Goal: Task Accomplishment & Management: Use online tool/utility

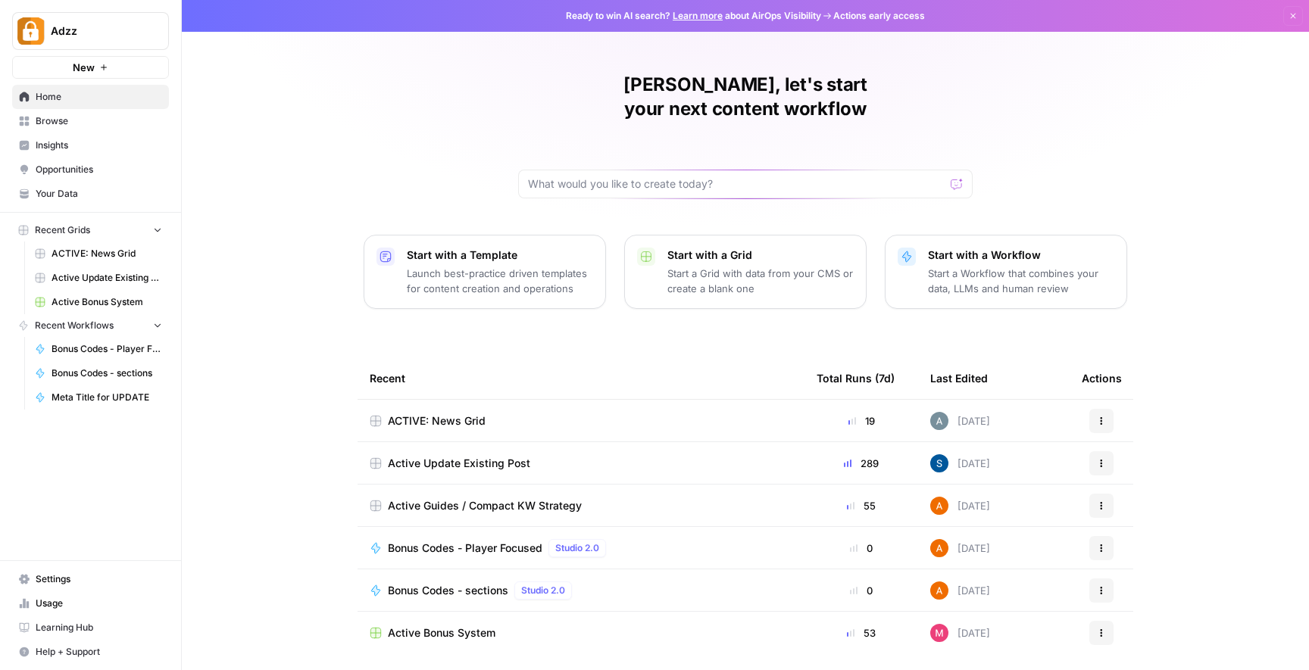
click at [630, 498] on div "Active Guides / Compact KW Strategy" at bounding box center [581, 505] width 423 height 15
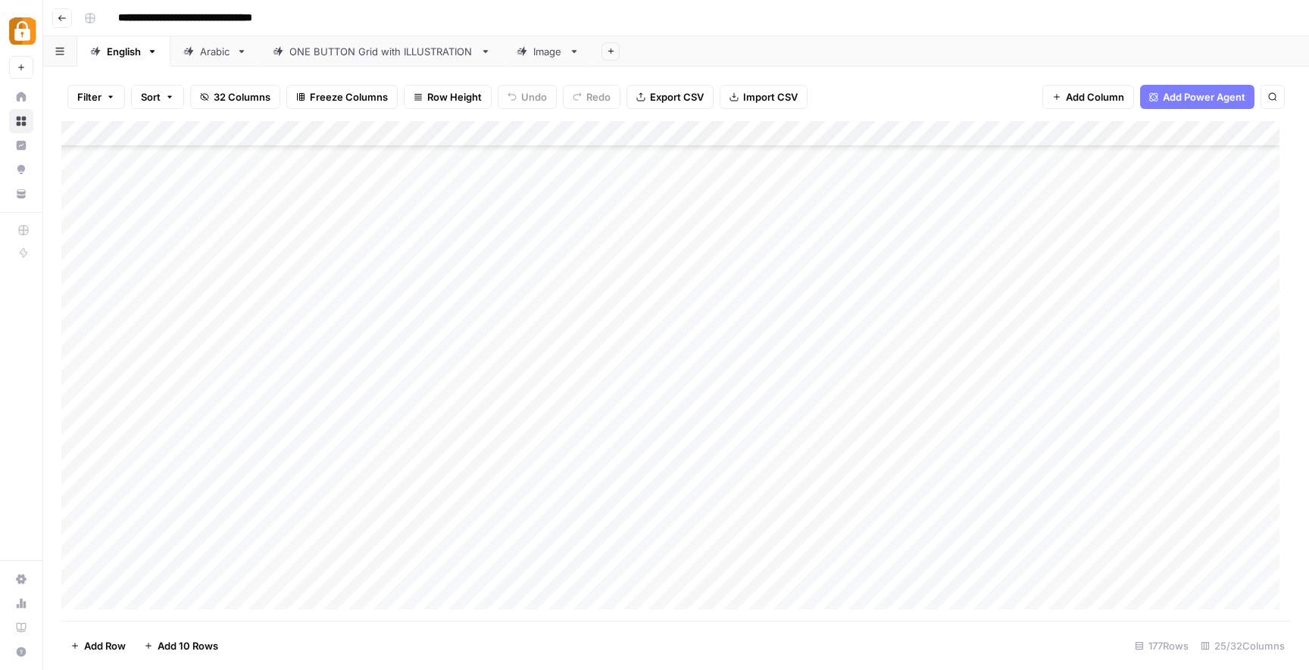
scroll to position [212, 0]
click at [398, 336] on div "Add Column" at bounding box center [675, 371] width 1229 height 500
click at [954, 332] on div "Add Column" at bounding box center [675, 371] width 1229 height 500
click at [366, 389] on div "Add Column" at bounding box center [675, 371] width 1229 height 500
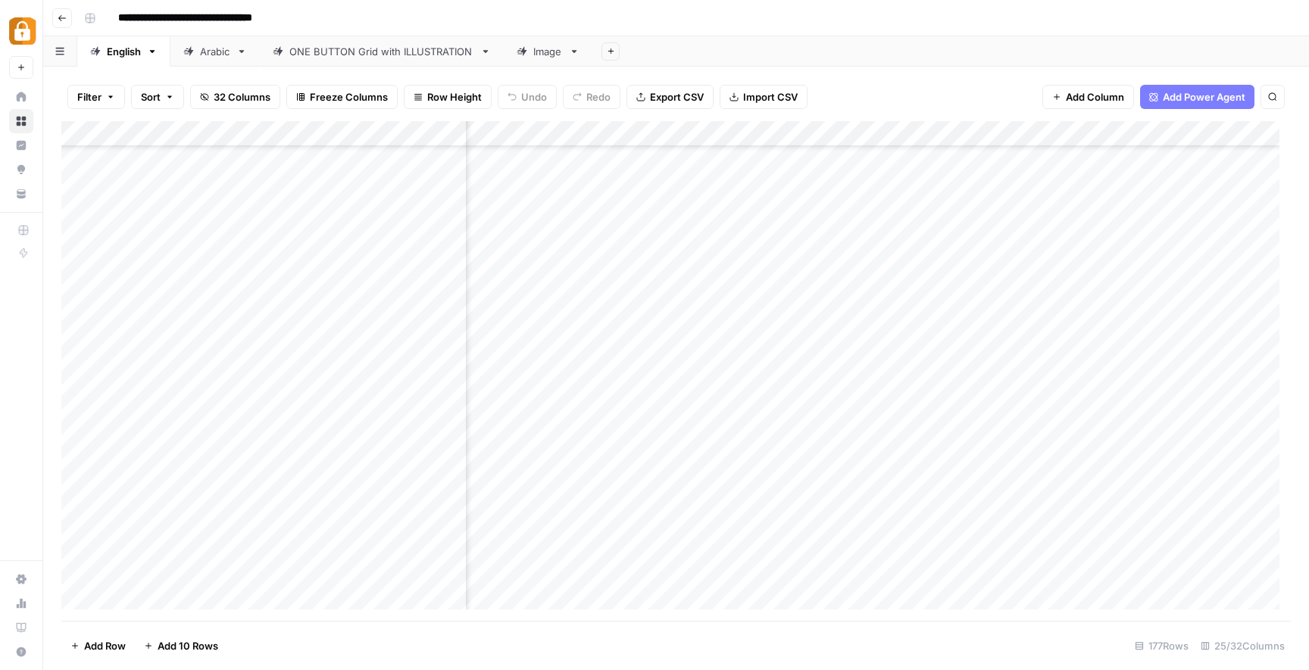
scroll to position [848, 789]
click at [226, 55] on div "Arabic" at bounding box center [215, 51] width 30 height 15
click at [780, 184] on div "Add Column" at bounding box center [675, 371] width 1229 height 500
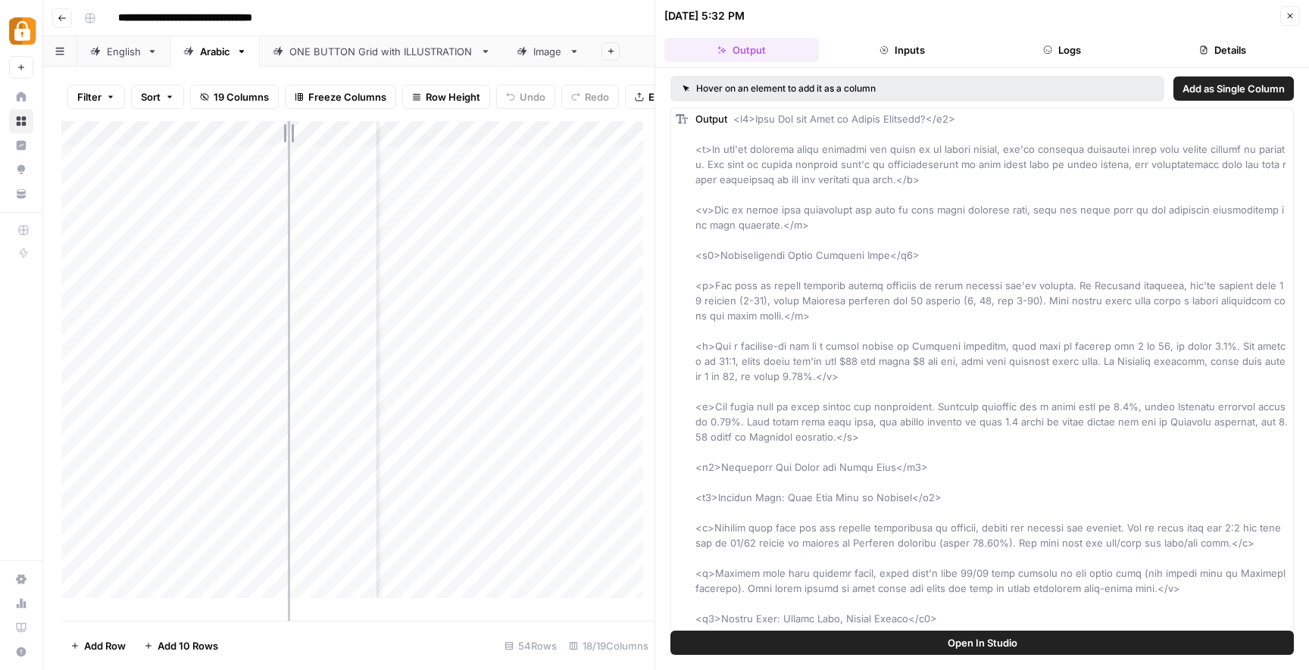
drag, startPoint x: 191, startPoint y: 141, endPoint x: 289, endPoint y: 156, distance: 98.9
click at [289, 156] on div "Add Column" at bounding box center [357, 365] width 593 height 489
click at [1301, 15] on header "[DATE] 5:32 PM Close Output Inputs Logs Details" at bounding box center [982, 34] width 654 height 68
click at [1294, 16] on span "Close" at bounding box center [1294, 16] width 1 height 1
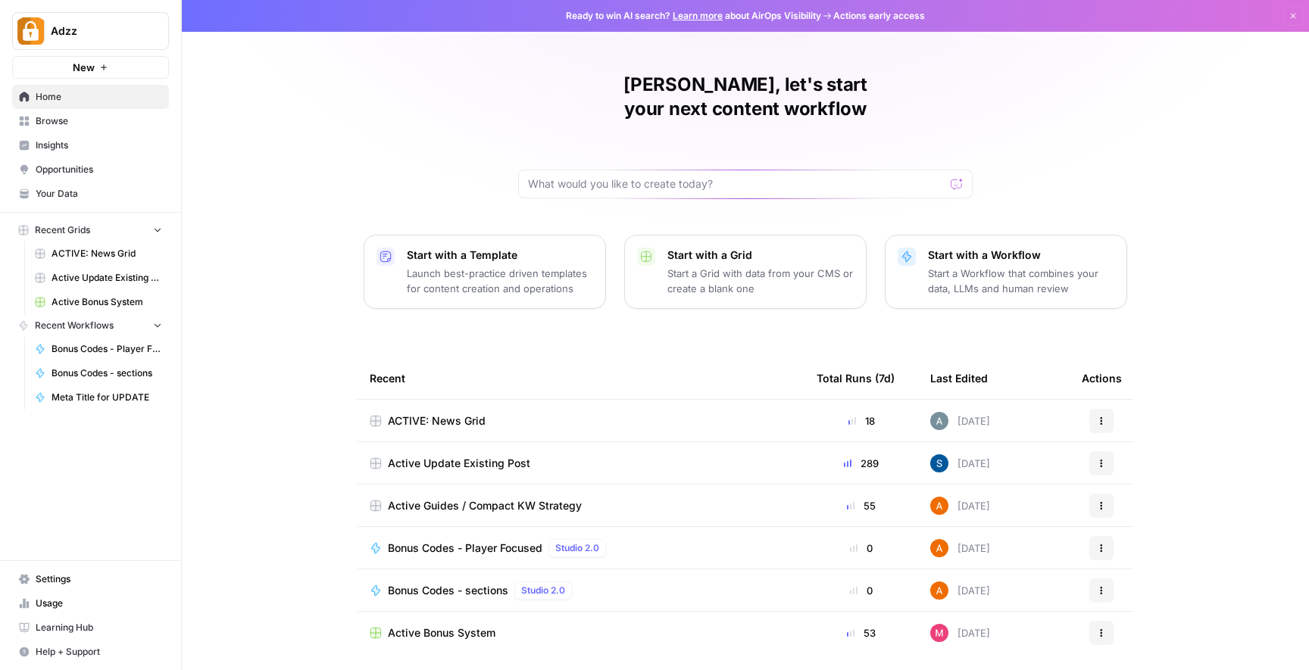
click at [623, 498] on div "Active Guides / Compact KW Strategy" at bounding box center [581, 505] width 423 height 15
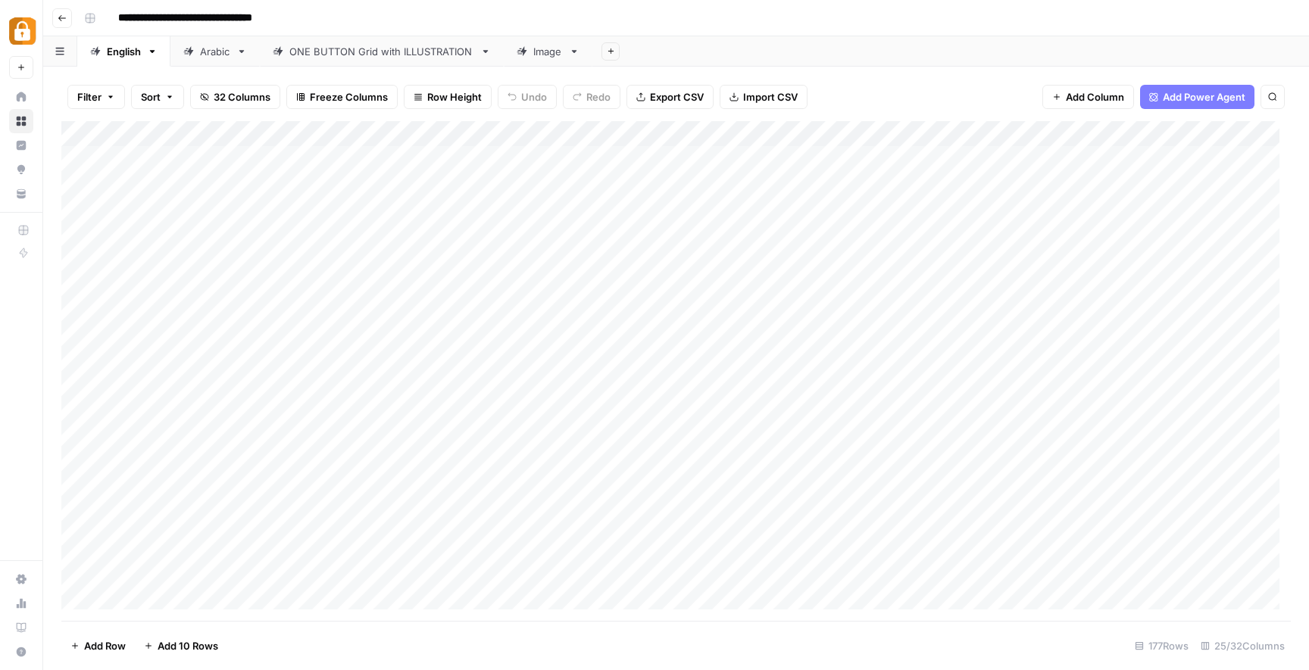
click at [210, 56] on div "Arabic" at bounding box center [215, 51] width 30 height 15
click at [1110, 186] on div "Add Column" at bounding box center [675, 371] width 1229 height 500
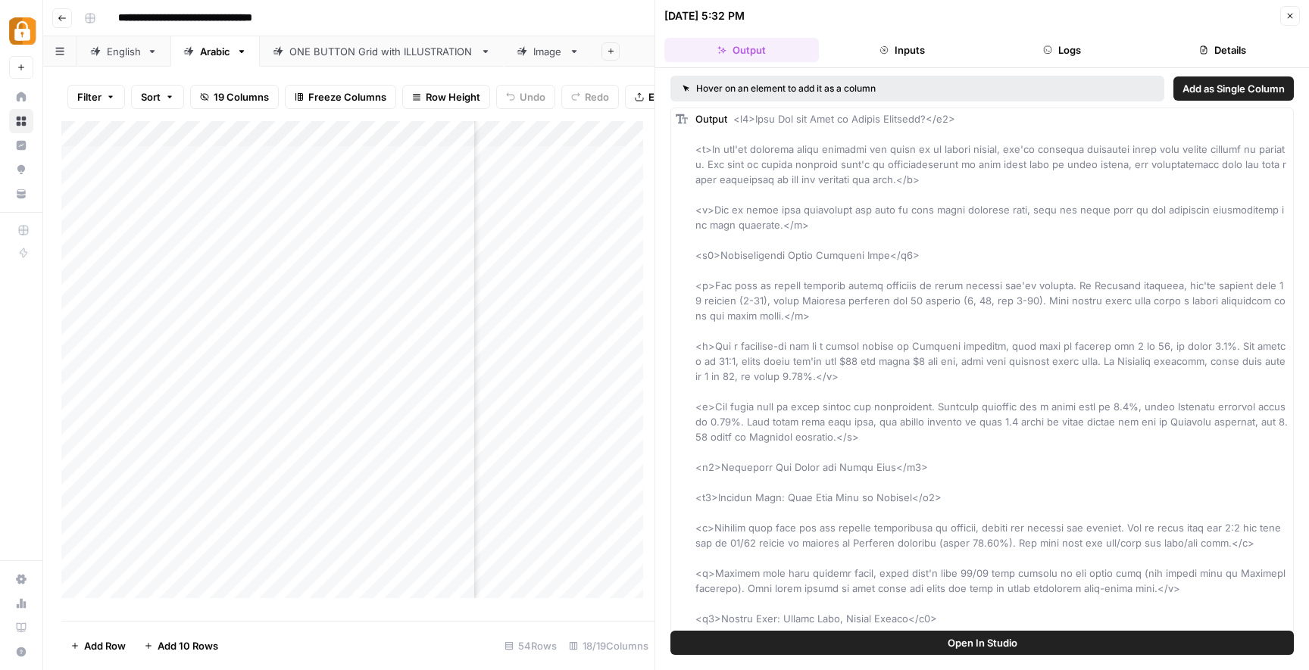
click at [1287, 15] on icon "button" at bounding box center [1290, 15] width 9 height 9
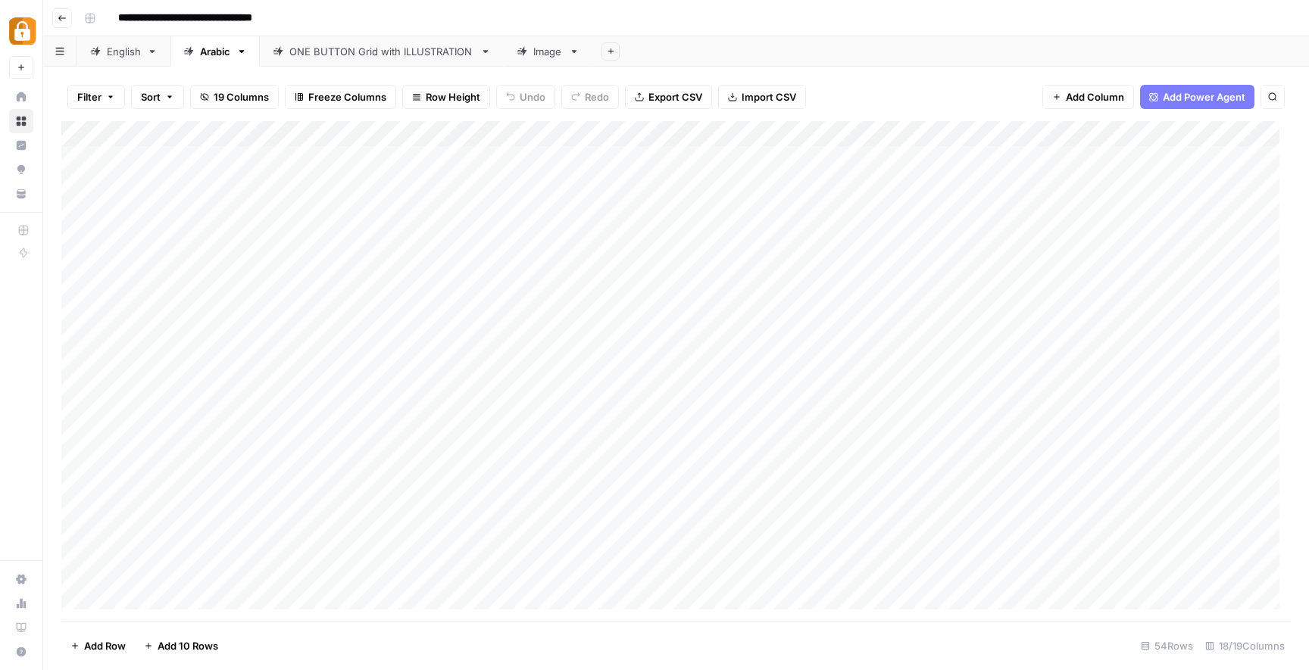
click at [402, 2] on header "**********" at bounding box center [676, 18] width 1266 height 36
click at [732, 439] on div "Add Column" at bounding box center [675, 371] width 1229 height 500
click at [338, 344] on div "Add Column" at bounding box center [675, 371] width 1229 height 500
click at [330, 408] on div "Add Column" at bounding box center [675, 371] width 1229 height 500
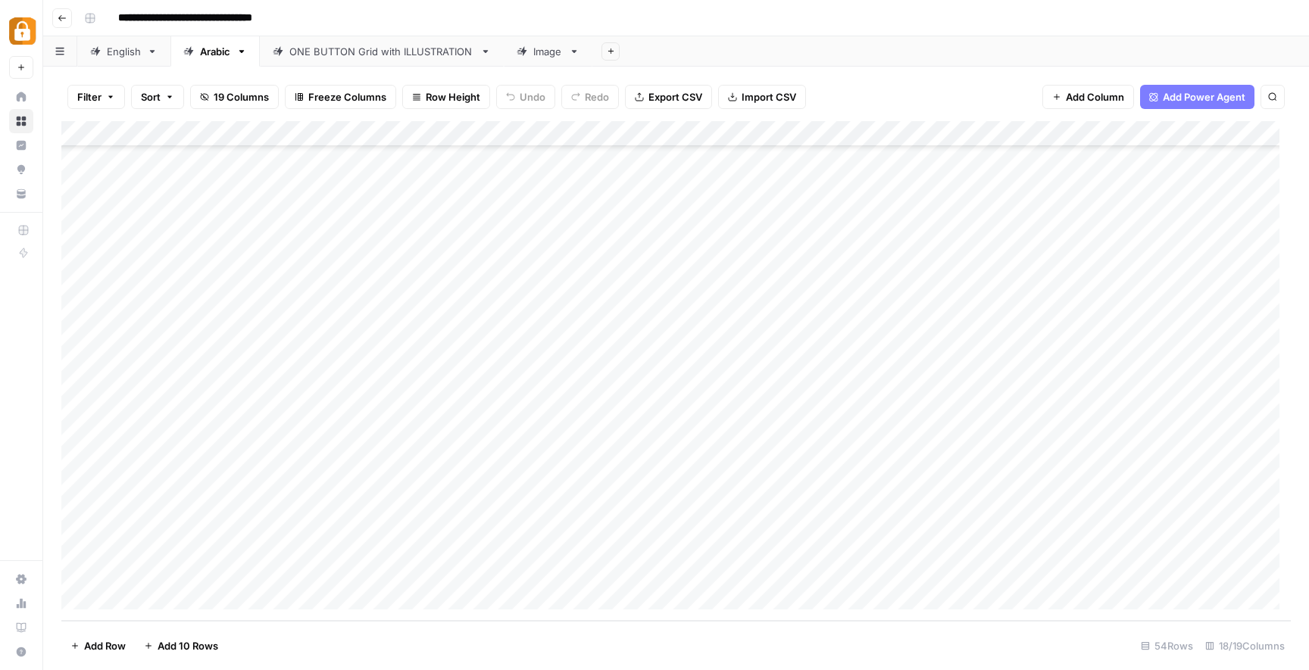
click at [339, 343] on div "Add Column" at bounding box center [675, 371] width 1229 height 500
click at [345, 436] on div "Add Column" at bounding box center [675, 371] width 1229 height 500
click at [746, 339] on div "Add Column" at bounding box center [675, 371] width 1229 height 500
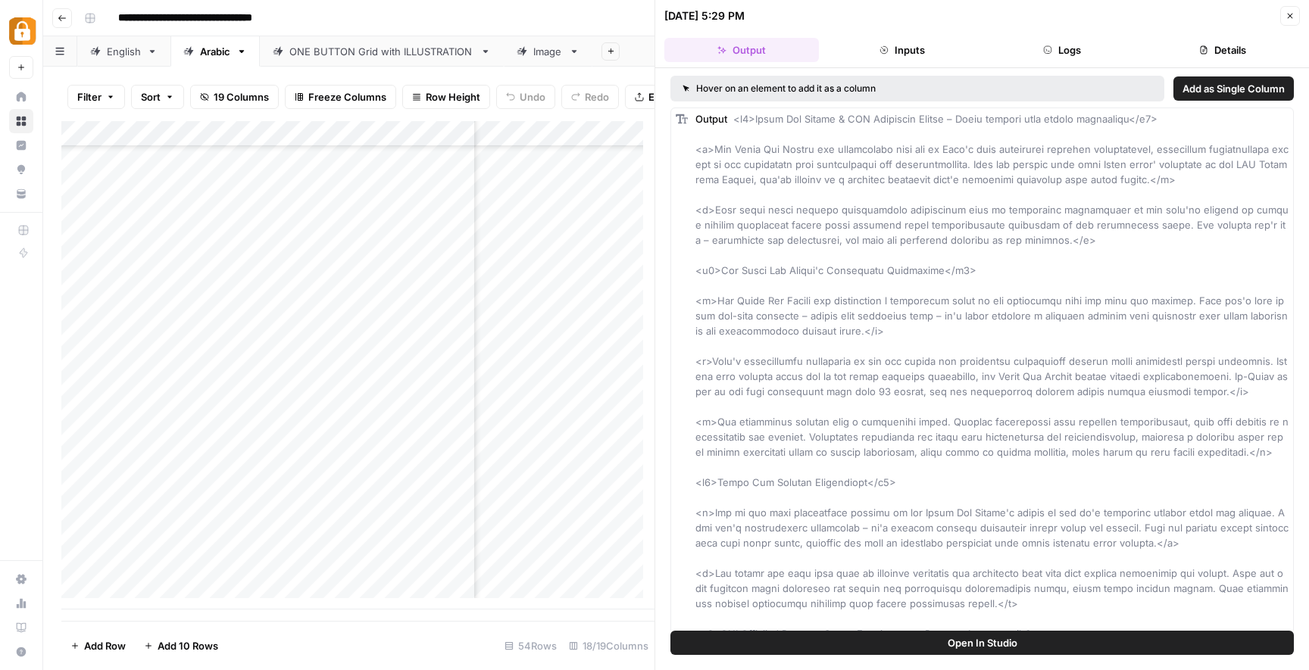
click at [1291, 11] on icon "button" at bounding box center [1290, 15] width 9 height 9
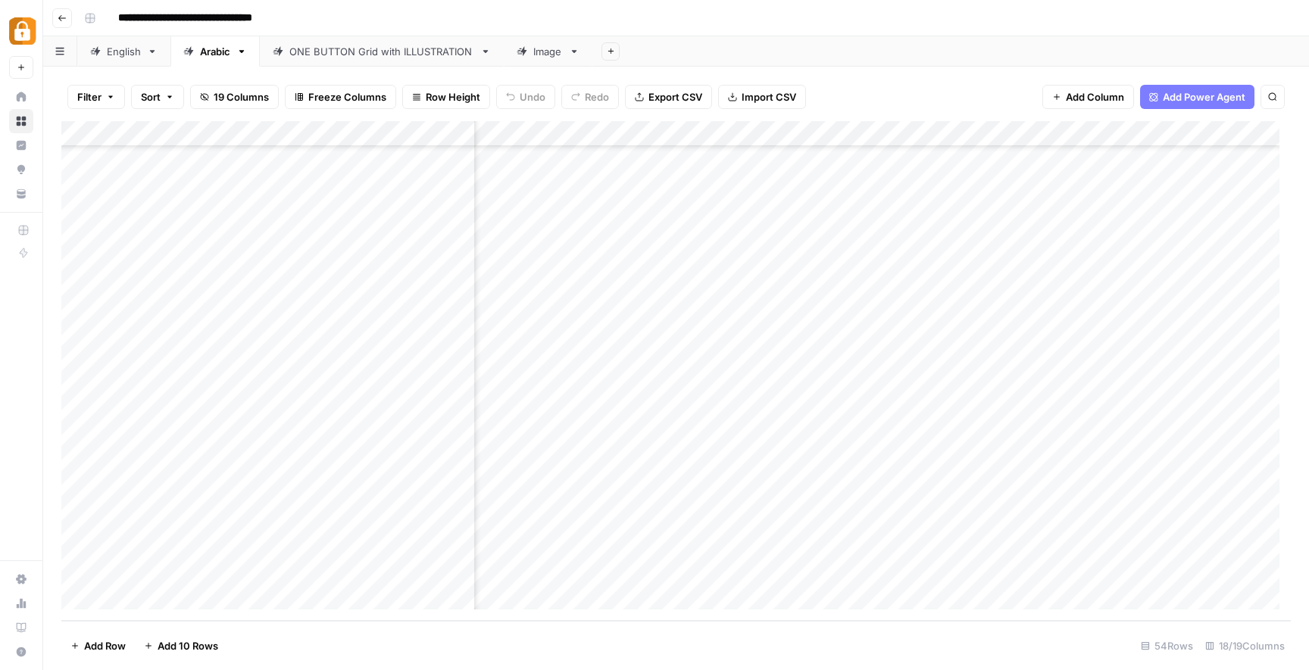
scroll to position [952, 0]
